Goal: Information Seeking & Learning: Learn about a topic

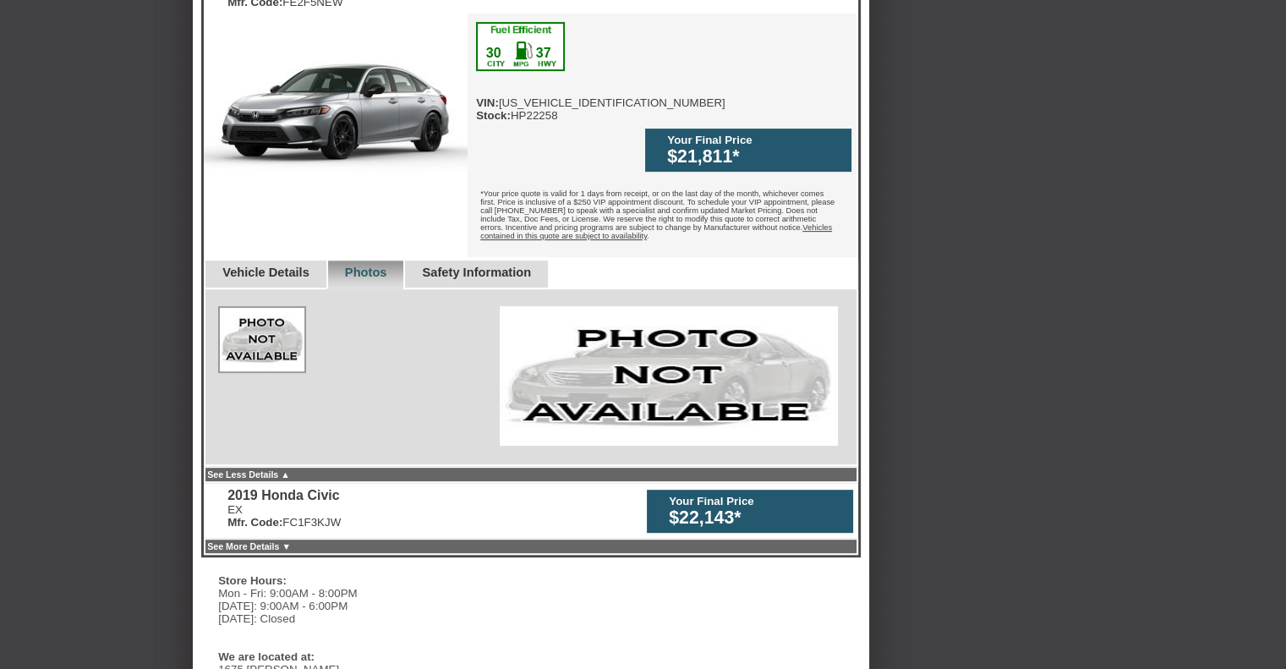
scroll to position [683, 0]
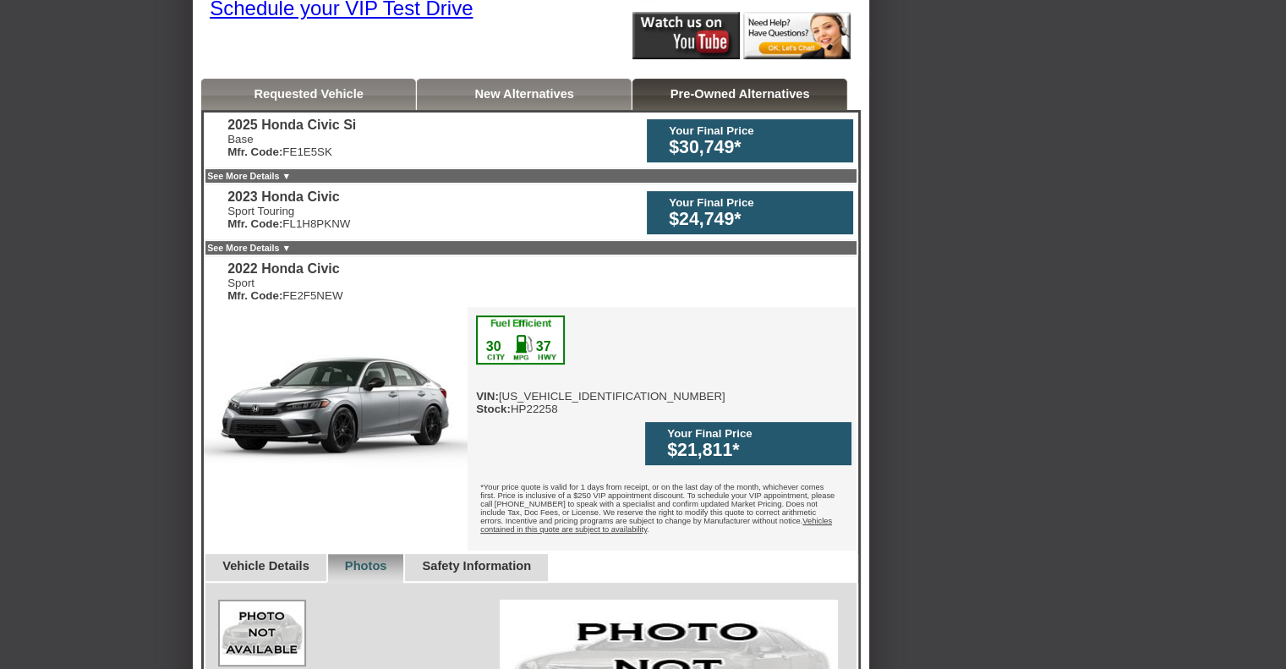
drag, startPoint x: 1295, startPoint y: 85, endPoint x: 1296, endPoint y: 217, distance: 131.1
click at [1286, 217] on html "Back To Quote [GEOGRAPHIC_DATA], Tameron Honda of [GEOGRAPHIC_DATA] is more tha…" at bounding box center [643, 565] width 1286 height 1868
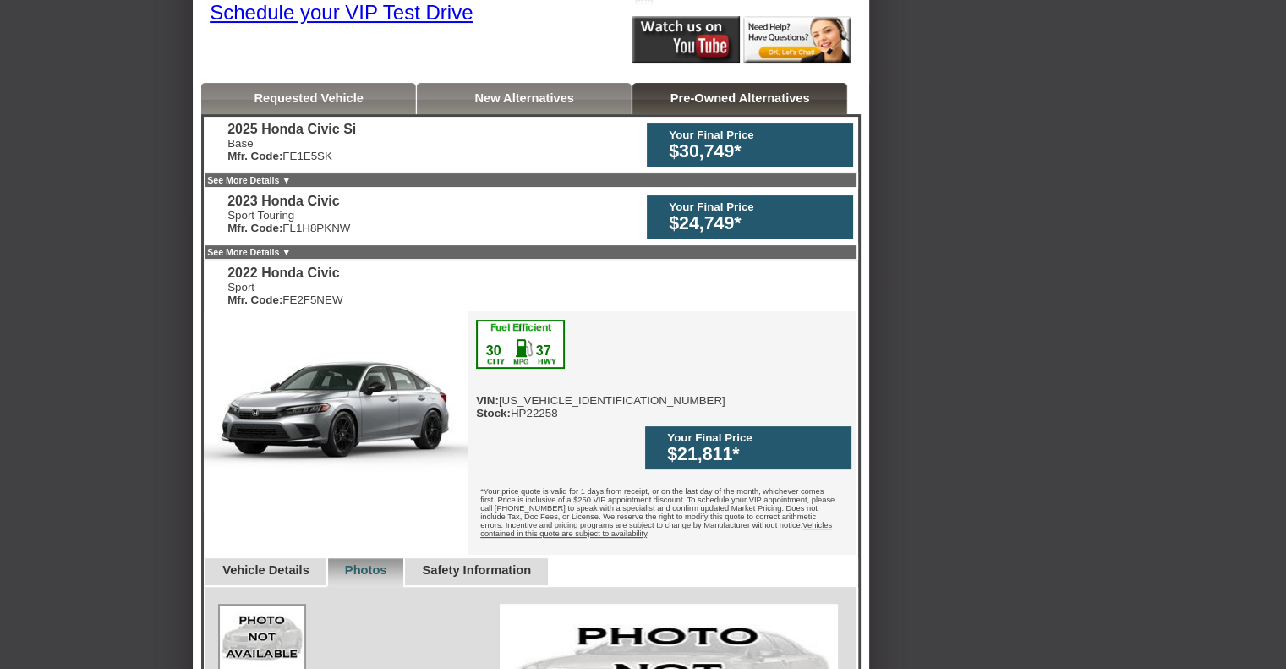
click at [401, 419] on img at bounding box center [336, 410] width 264 height 198
click at [704, 444] on div "$21,811*" at bounding box center [755, 454] width 176 height 21
click at [700, 204] on div "Your Final Price" at bounding box center [757, 206] width 176 height 13
click at [304, 200] on div "2023 Honda Civic" at bounding box center [289, 201] width 123 height 15
click at [291, 250] on link "See More Details ▼" at bounding box center [249, 252] width 84 height 10
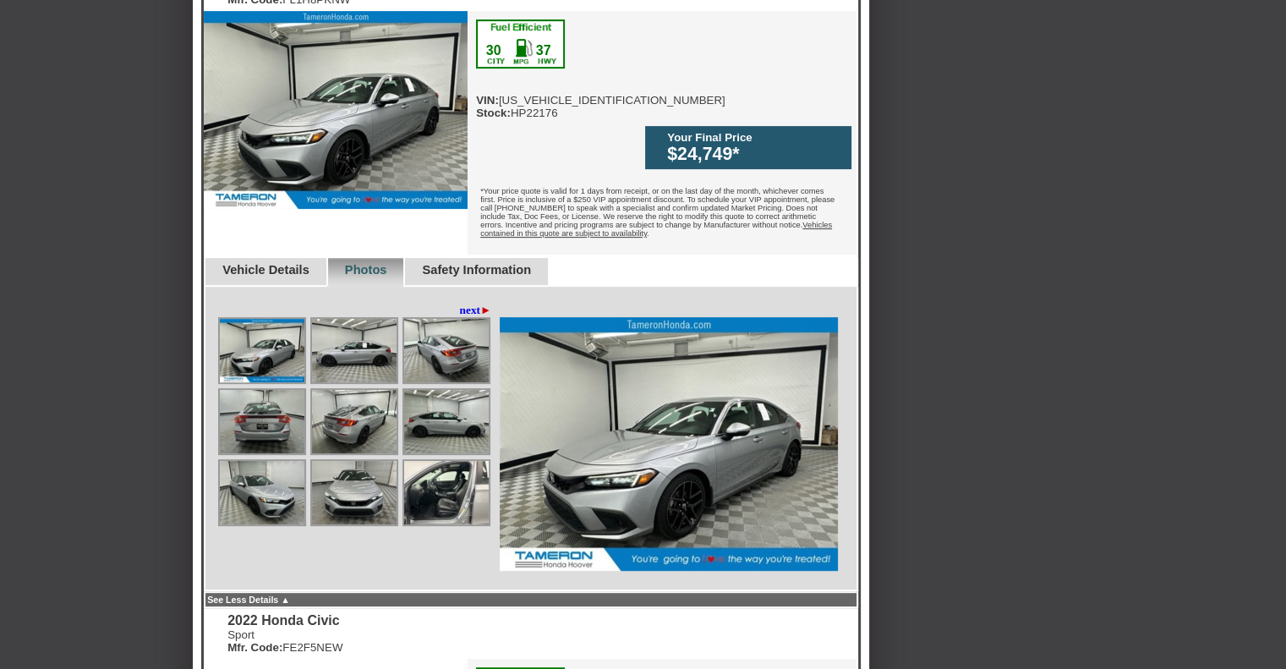
scroll to position [598, 0]
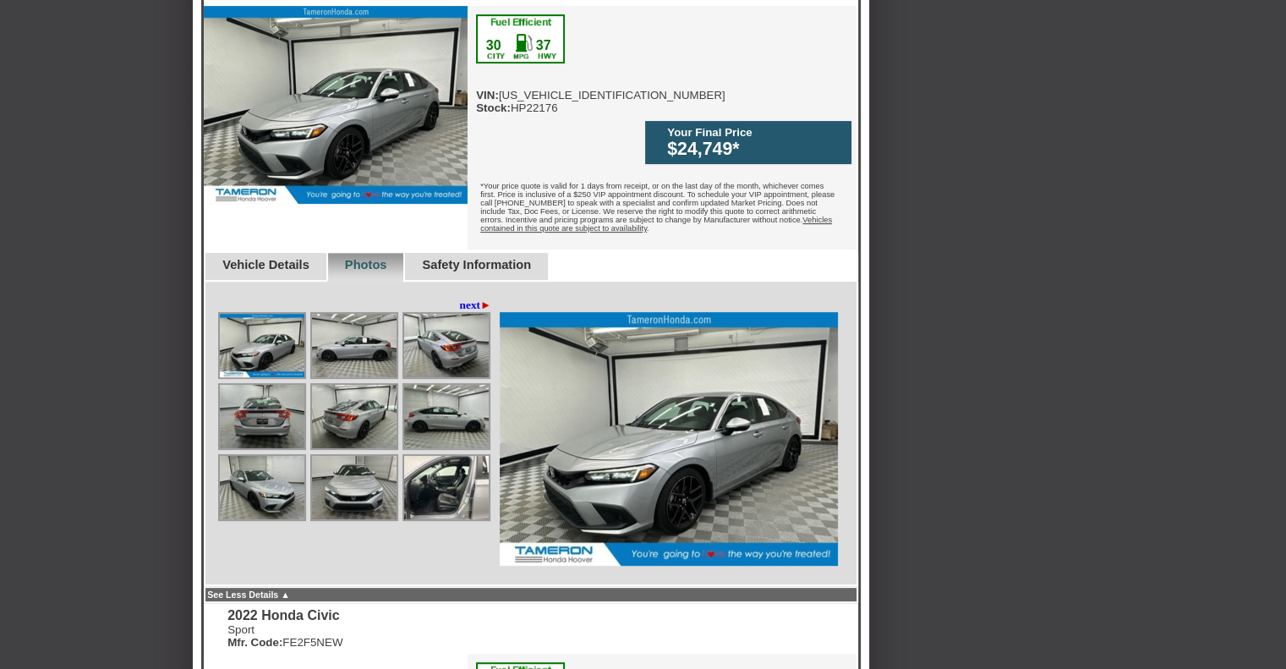
click at [274, 258] on link "Vehicle Details" at bounding box center [265, 265] width 87 height 14
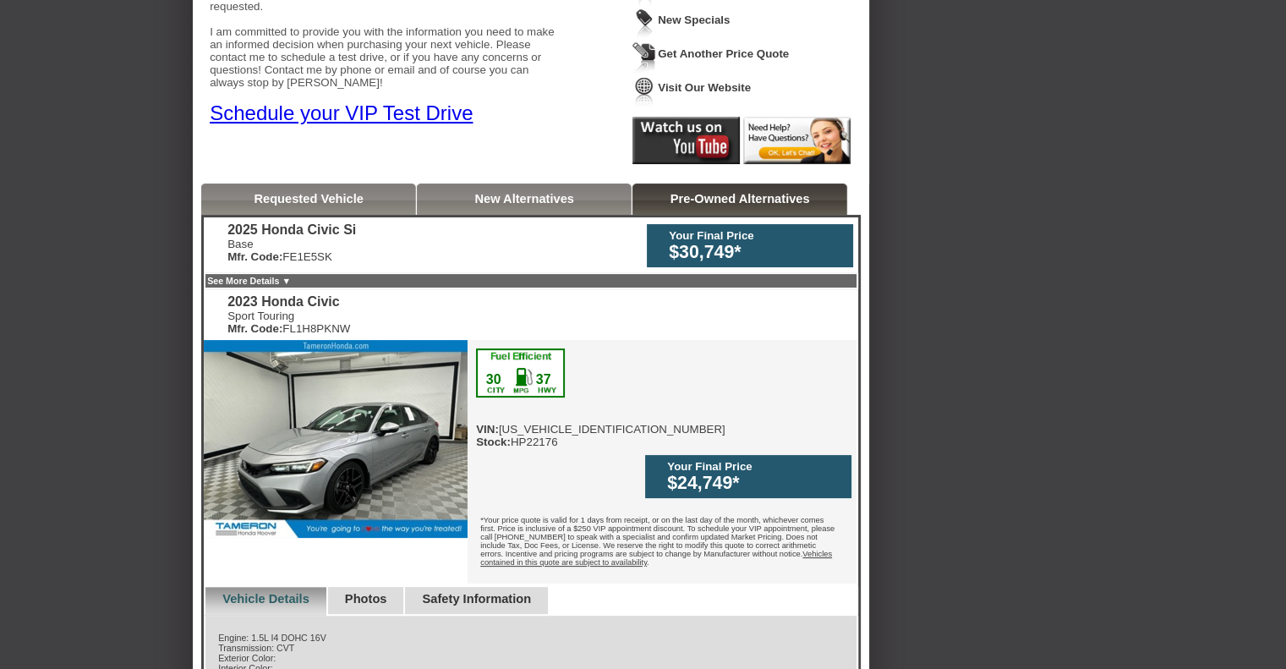
scroll to position [250, 0]
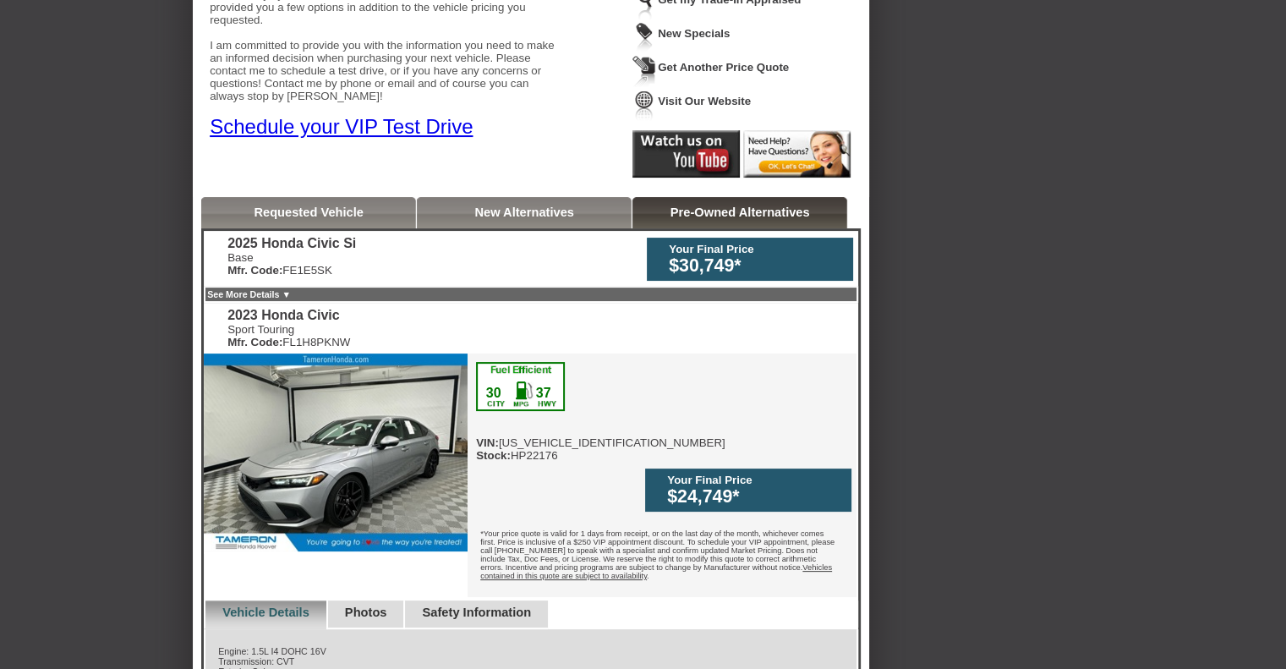
click at [699, 250] on div "Your Final Price" at bounding box center [757, 249] width 176 height 13
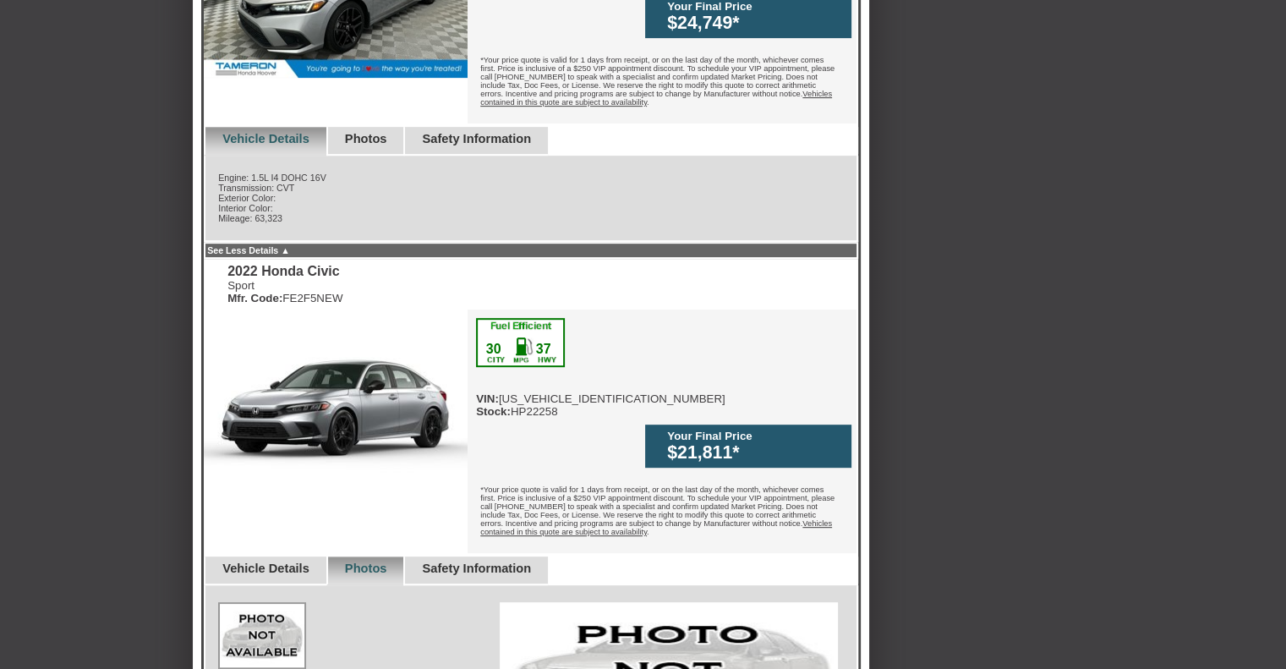
scroll to position [726, 0]
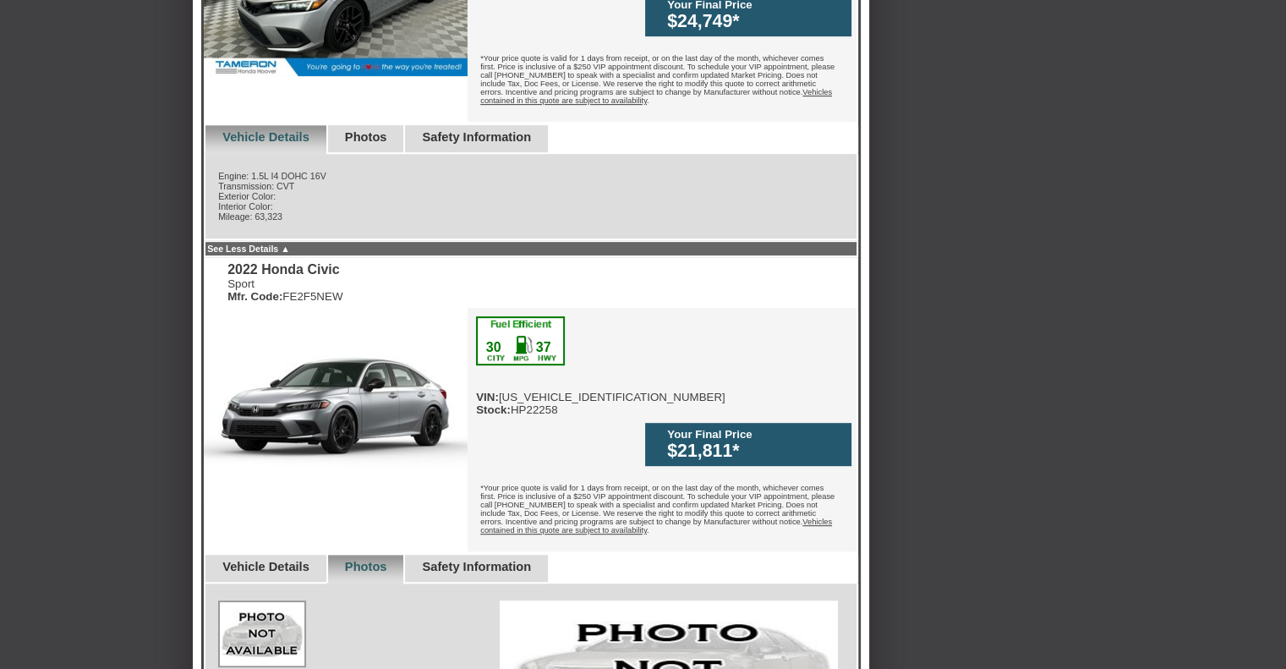
click at [294, 560] on link "Vehicle Details" at bounding box center [265, 567] width 87 height 14
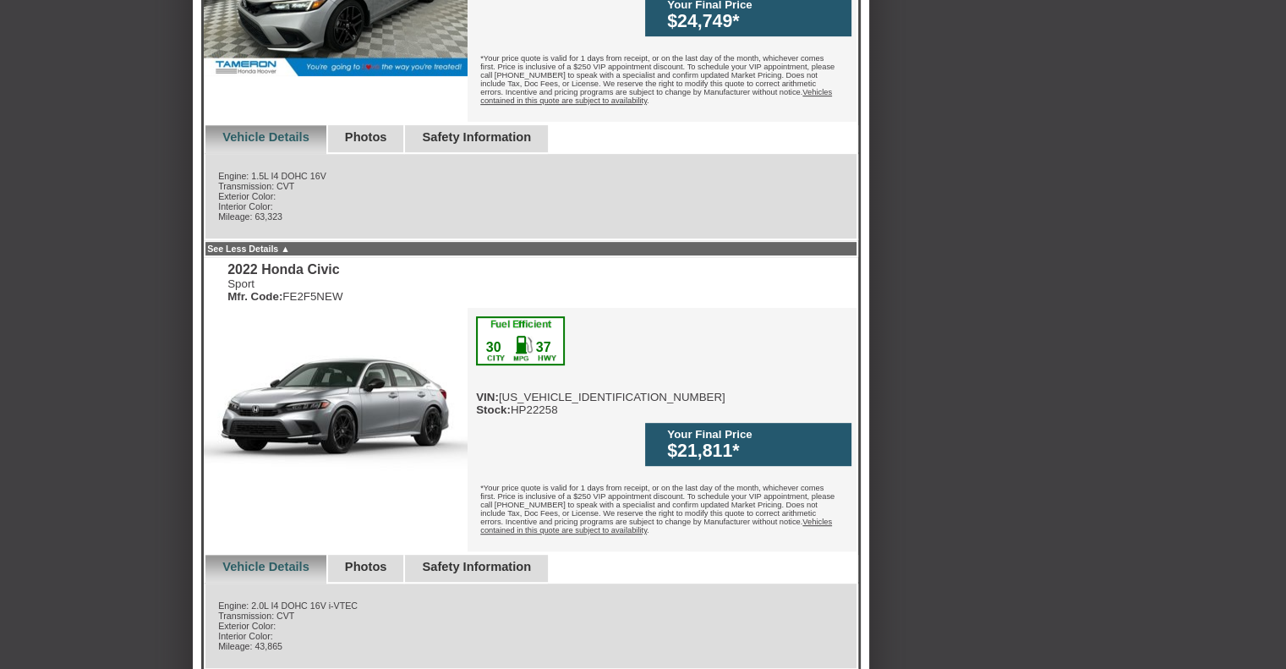
click at [732, 428] on div "Your Final Price" at bounding box center [755, 434] width 176 height 13
click at [524, 560] on link "Safety Information" at bounding box center [476, 567] width 109 height 14
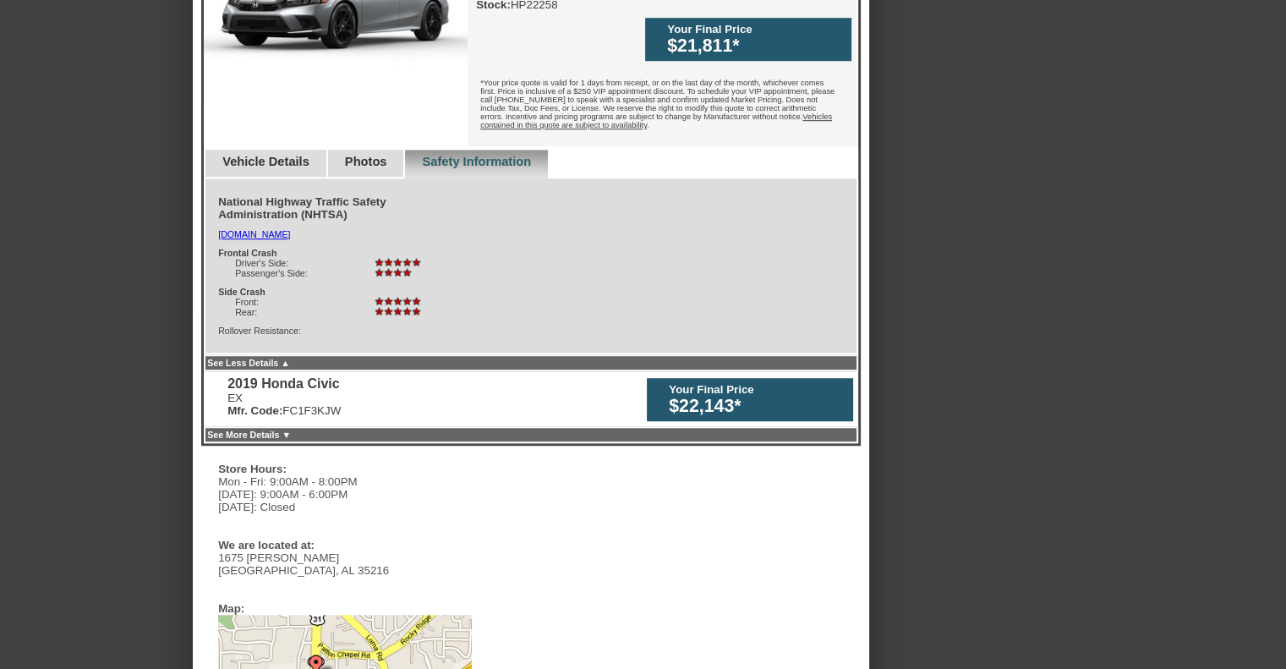
scroll to position [1136, 0]
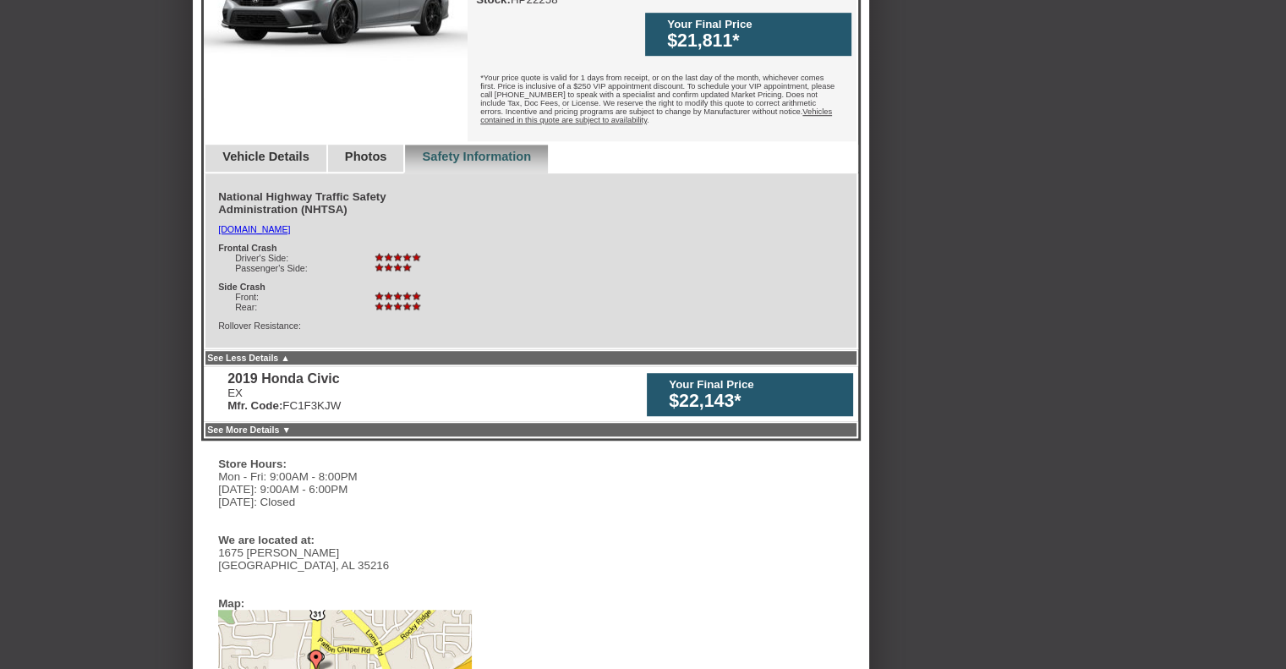
click at [291, 425] on link "See More Details ▼" at bounding box center [249, 430] width 84 height 10
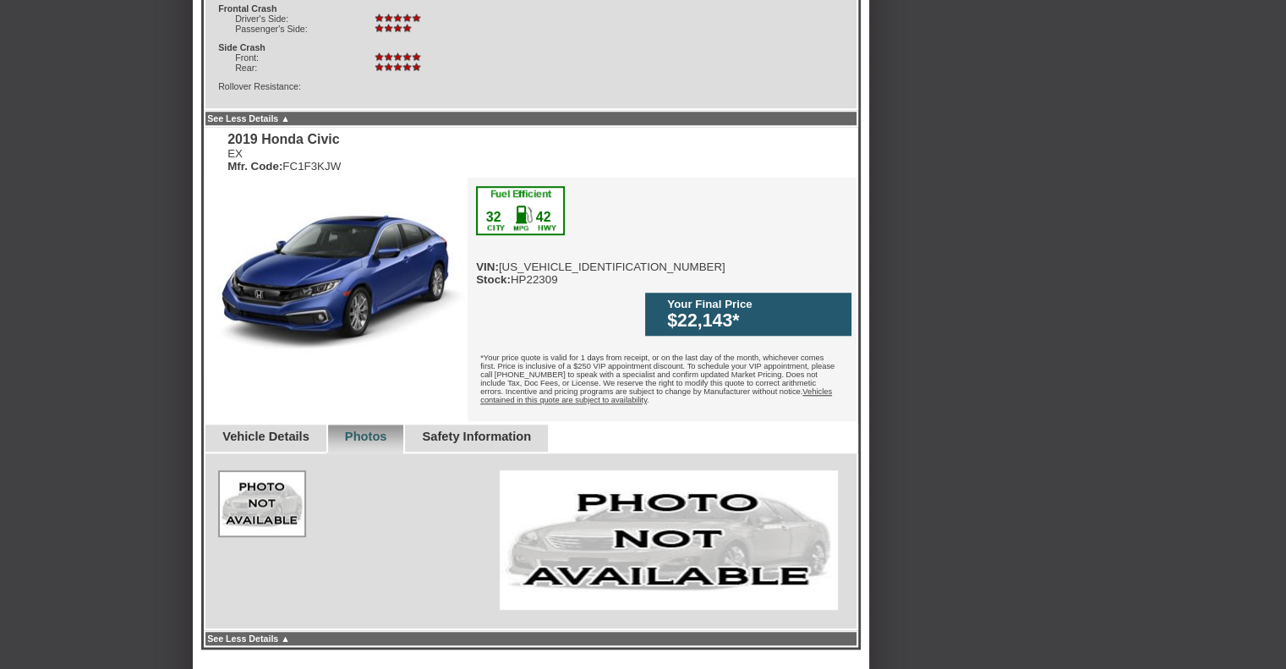
scroll to position [1424, 0]
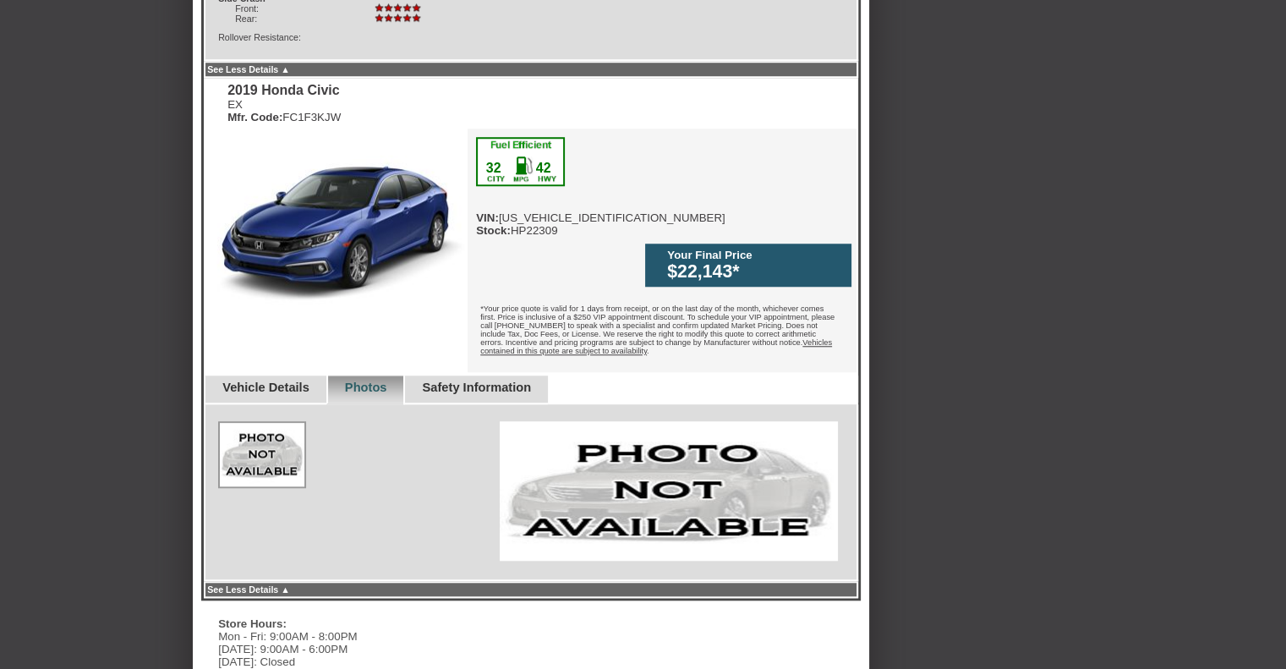
click at [281, 381] on link "Vehicle Details" at bounding box center [265, 388] width 87 height 14
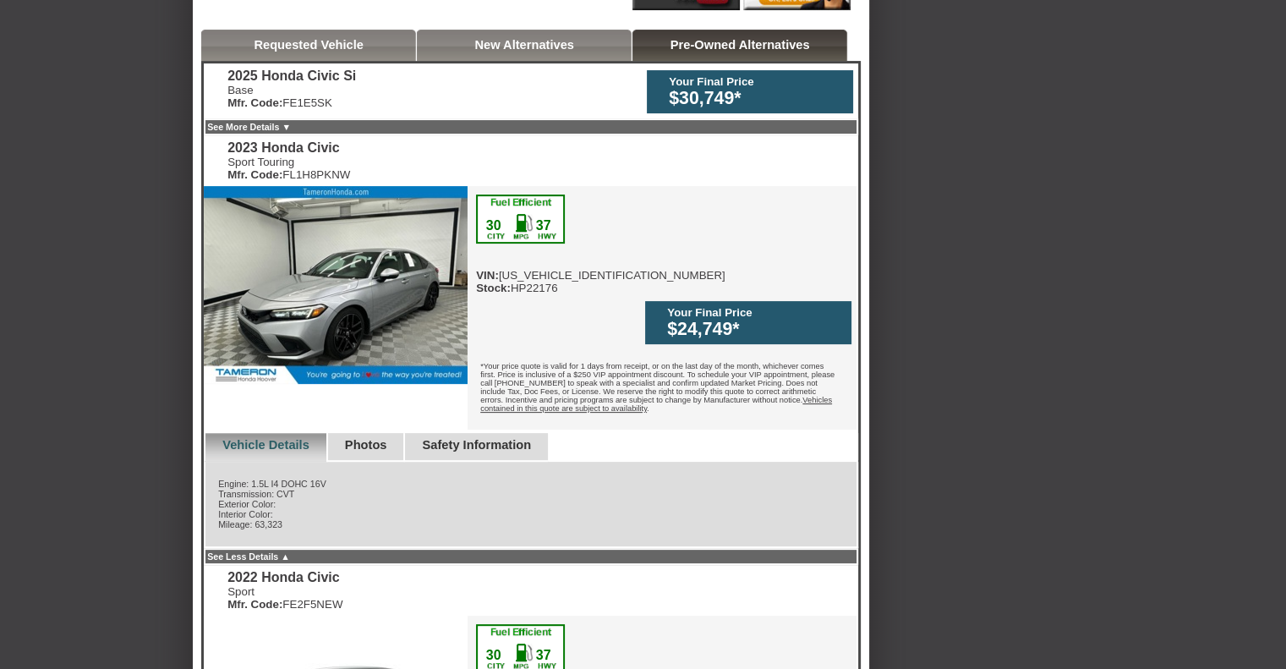
scroll to position [237, 0]
